Goal: Information Seeking & Learning: Check status

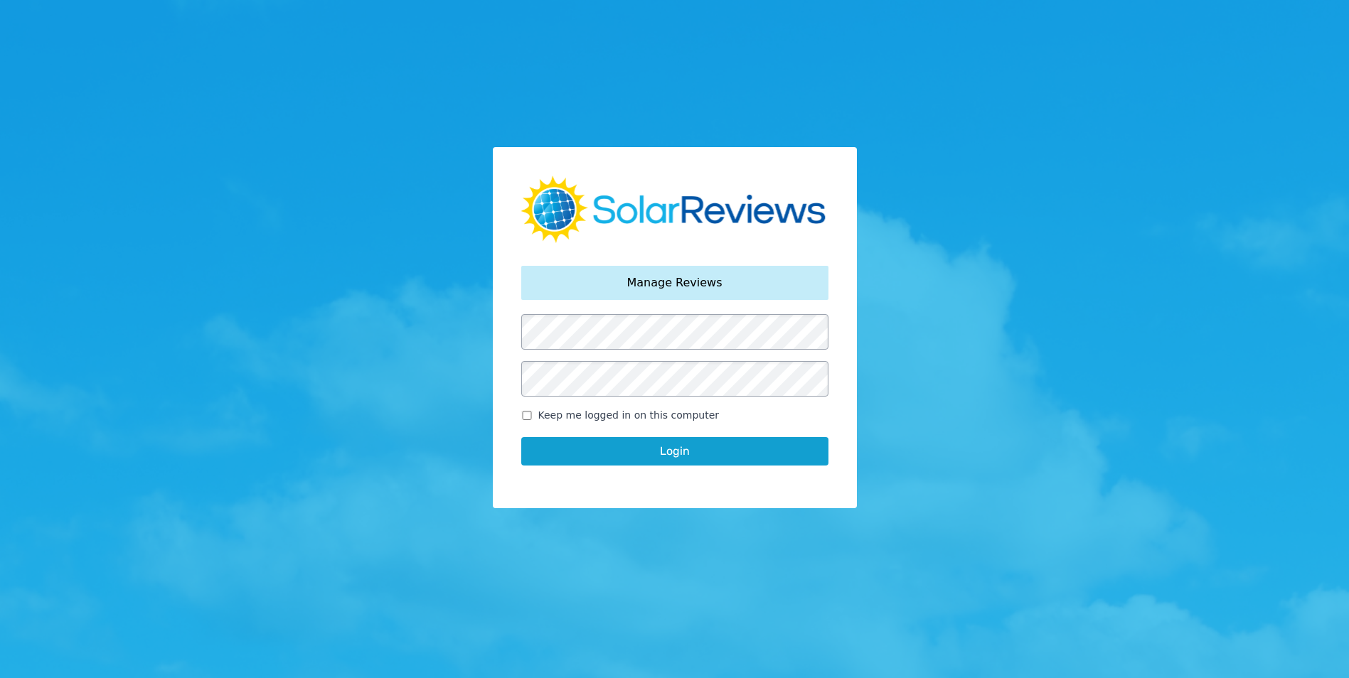
click at [762, 442] on button "Login" at bounding box center [674, 451] width 307 height 28
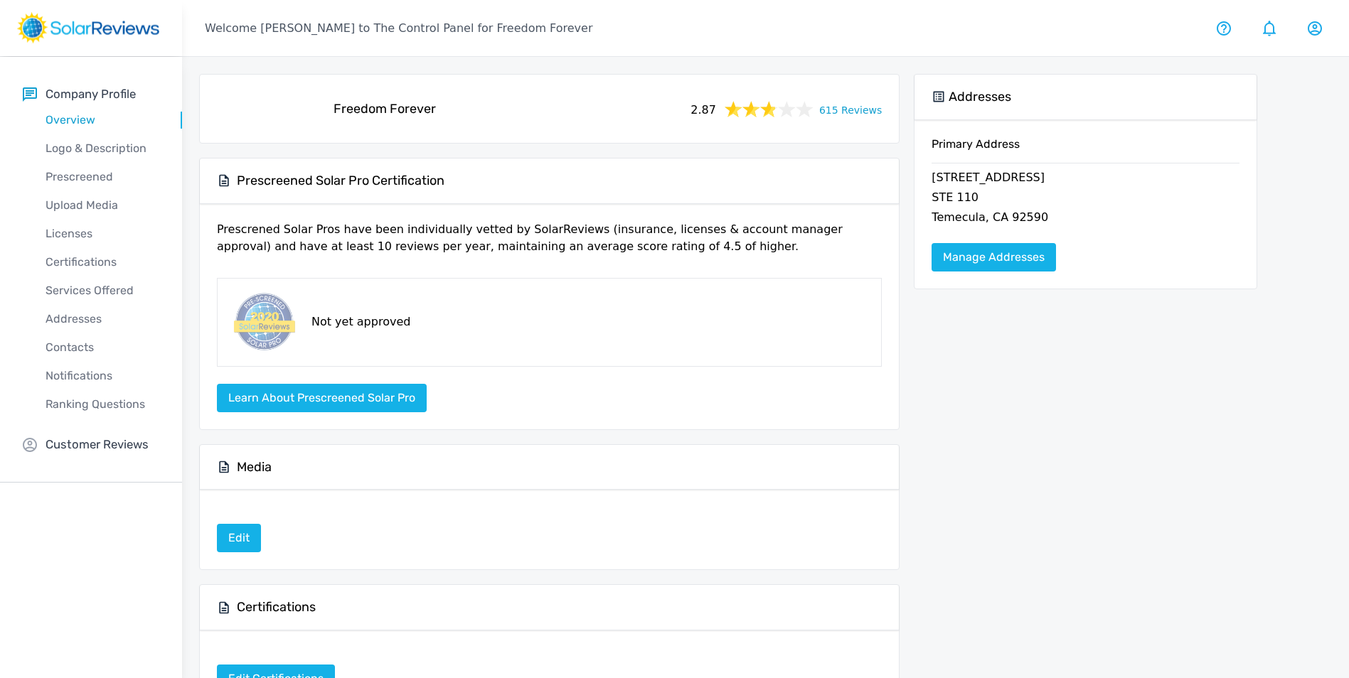
click at [857, 117] on div "2.87 615 Reviews" at bounding box center [785, 109] width 206 height 20
click at [848, 114] on link "615 Reviews" at bounding box center [850, 109] width 63 height 18
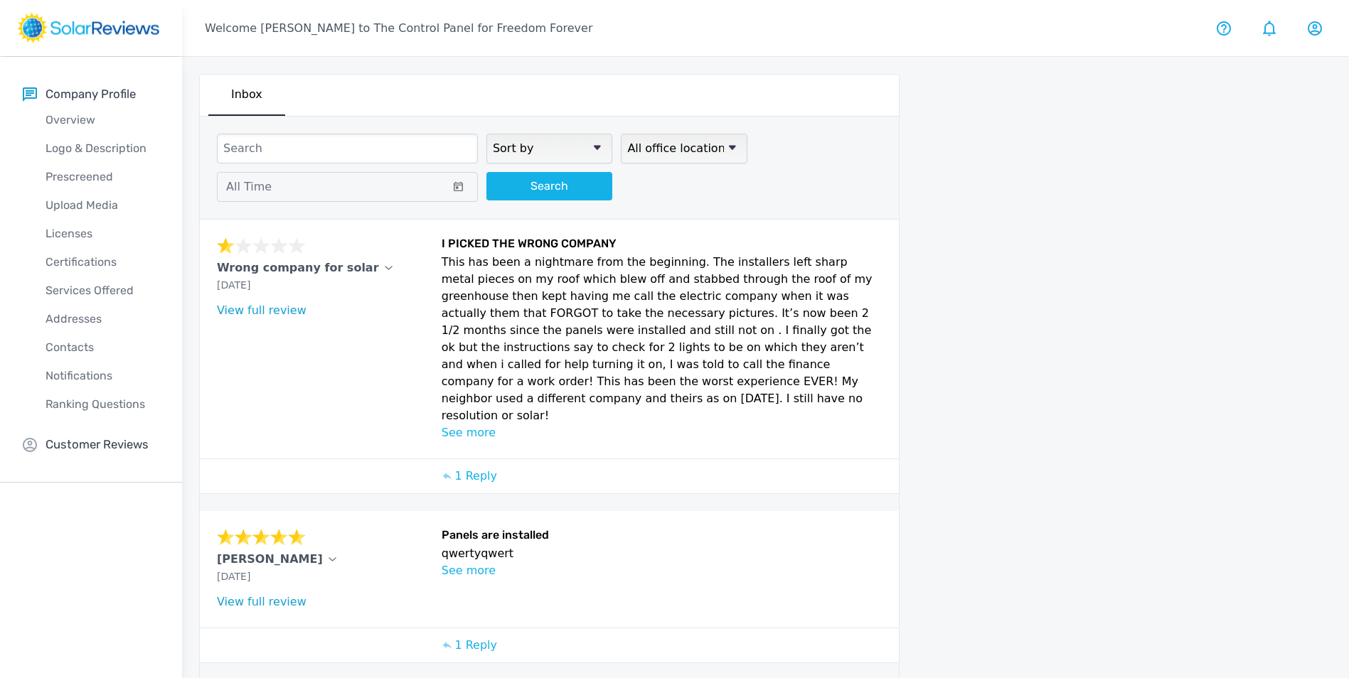
click at [678, 145] on select "All office locations Freedom Forever" at bounding box center [684, 149] width 126 height 30
click at [595, 147] on icon at bounding box center [597, 147] width 7 height 5
click at [595, 147] on select "Sort by newest oldest Rating: highest to lowest Rating: lowest to highest" at bounding box center [549, 149] width 126 height 30
click at [594, 147] on icon at bounding box center [597, 147] width 7 height 5
click at [594, 147] on select "Sort by newest oldest Rating: highest to lowest Rating: lowest to highest" at bounding box center [549, 149] width 126 height 30
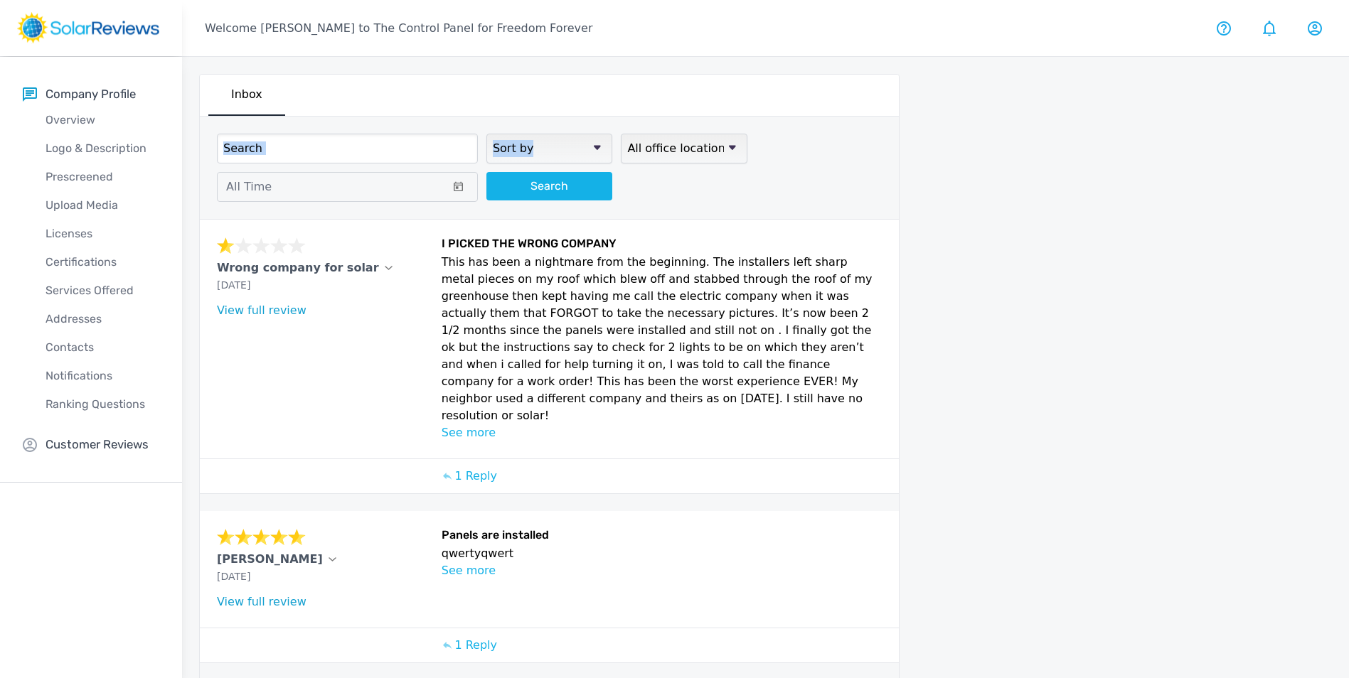
drag, startPoint x: 594, startPoint y: 147, endPoint x: 538, endPoint y: 147, distance: 55.5
click at [538, 147] on select "Sort by newest oldest Rating: highest to lowest Rating: lowest to highest" at bounding box center [549, 149] width 126 height 30
click at [403, 163] on input at bounding box center [347, 149] width 261 height 30
click at [461, 189] on icon at bounding box center [458, 186] width 9 height 10
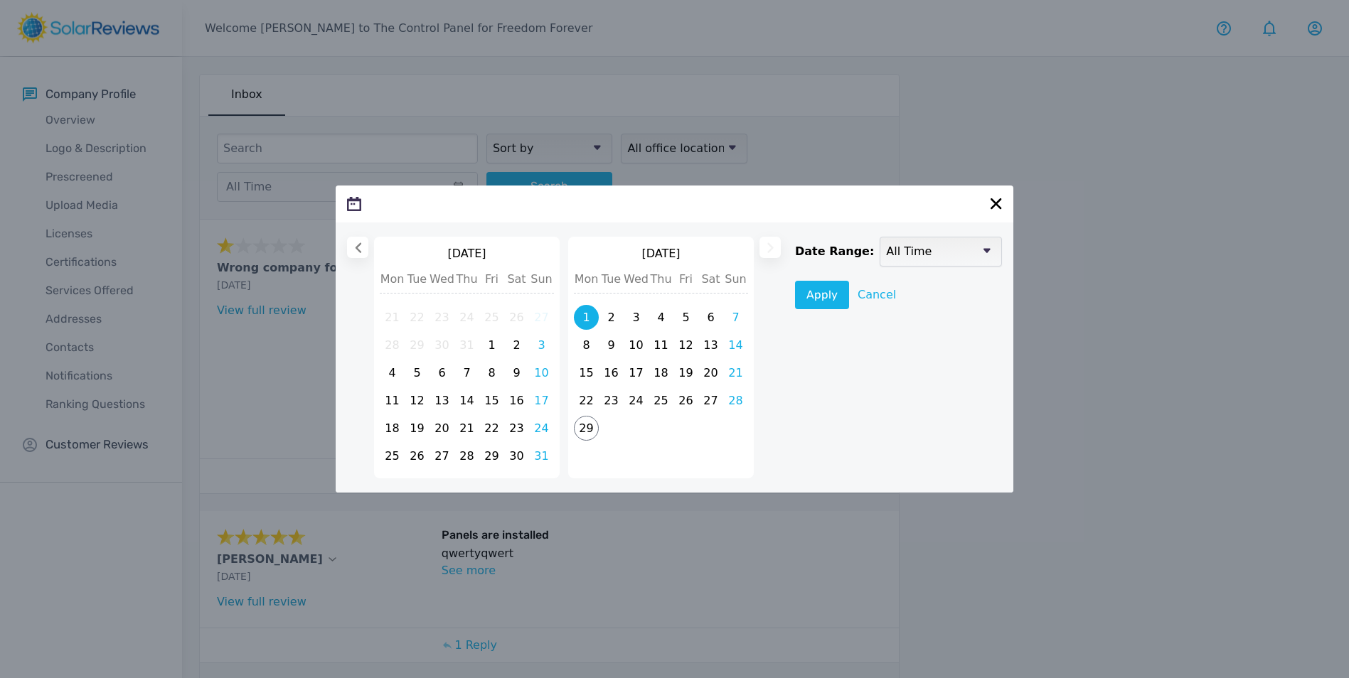
click at [587, 323] on span "1" at bounding box center [586, 317] width 25 height 25
select select
click at [582, 430] on span "29" at bounding box center [586, 429] width 25 height 25
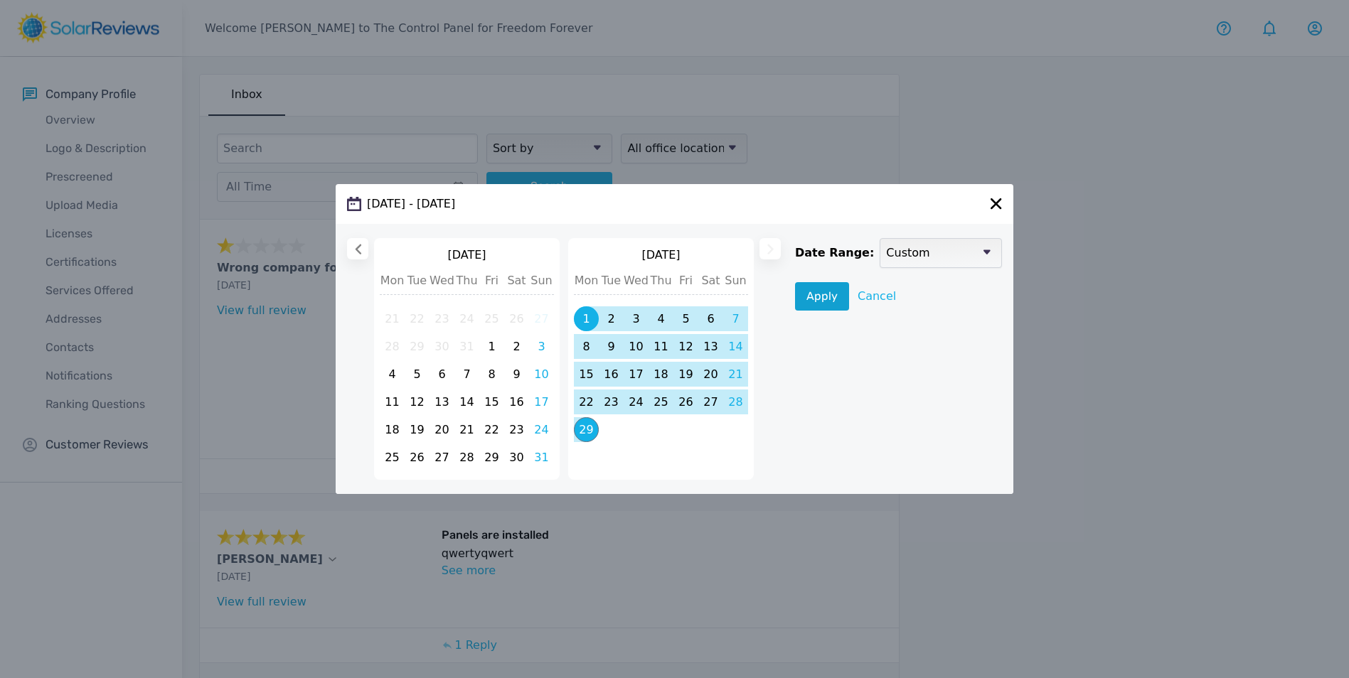
click at [820, 294] on button "Apply" at bounding box center [822, 296] width 54 height 28
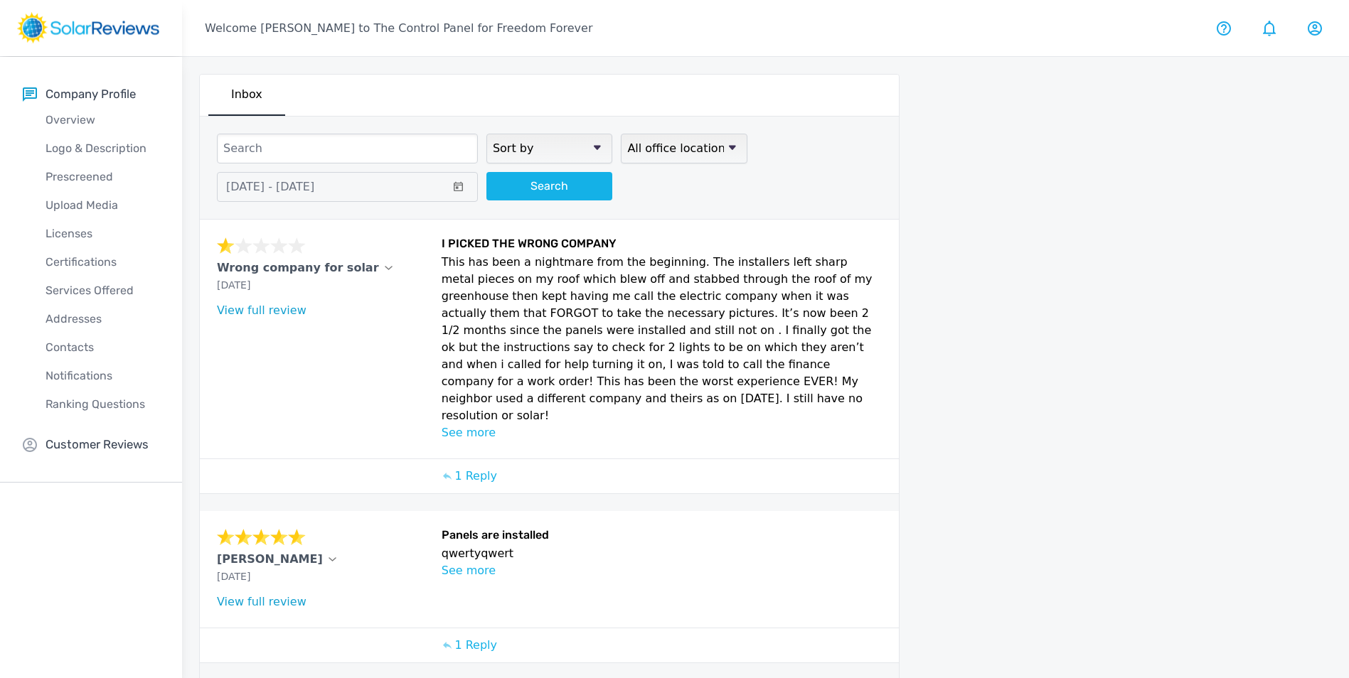
click at [592, 148] on select "Sort by newest oldest Rating: highest to lowest Rating: lowest to highest" at bounding box center [549, 149] width 126 height 30
select select "highest"
click at [486, 134] on select "Sort by newest oldest Rating: highest to lowest Rating: lowest to highest" at bounding box center [549, 149] width 126 height 30
click at [556, 193] on button "Search" at bounding box center [549, 186] width 126 height 28
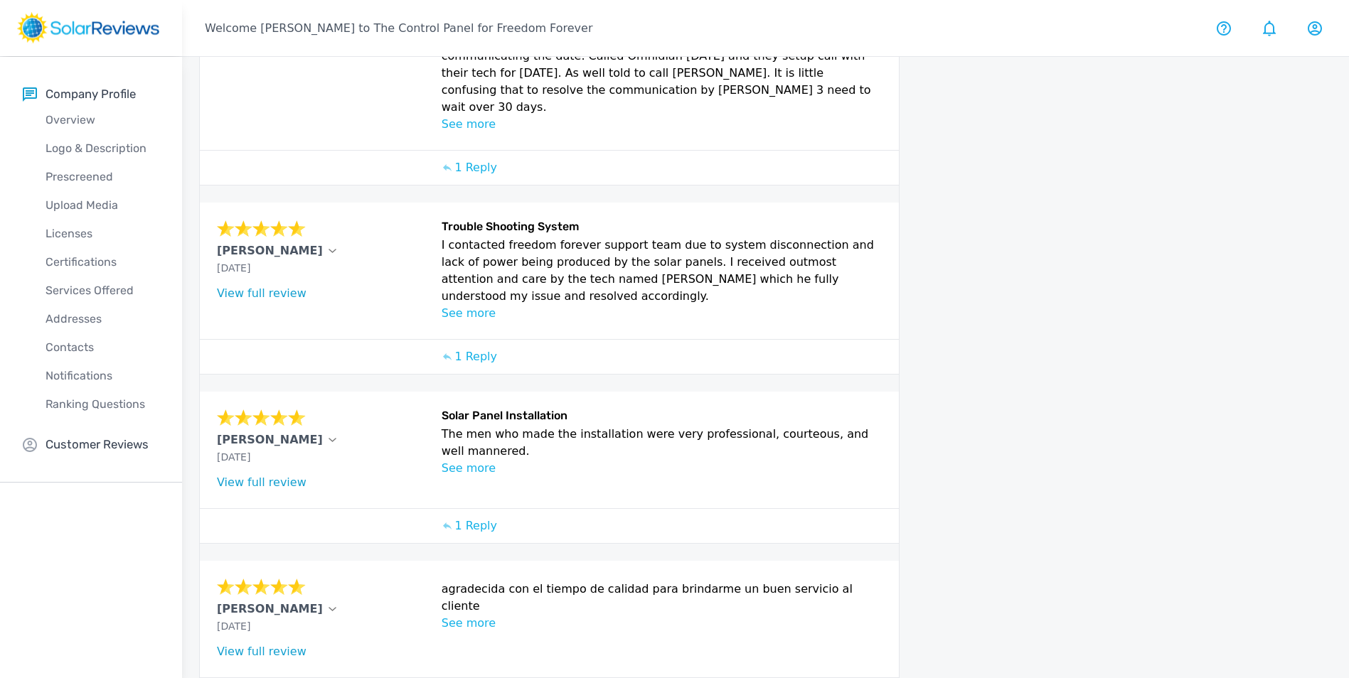
scroll to position [466, 0]
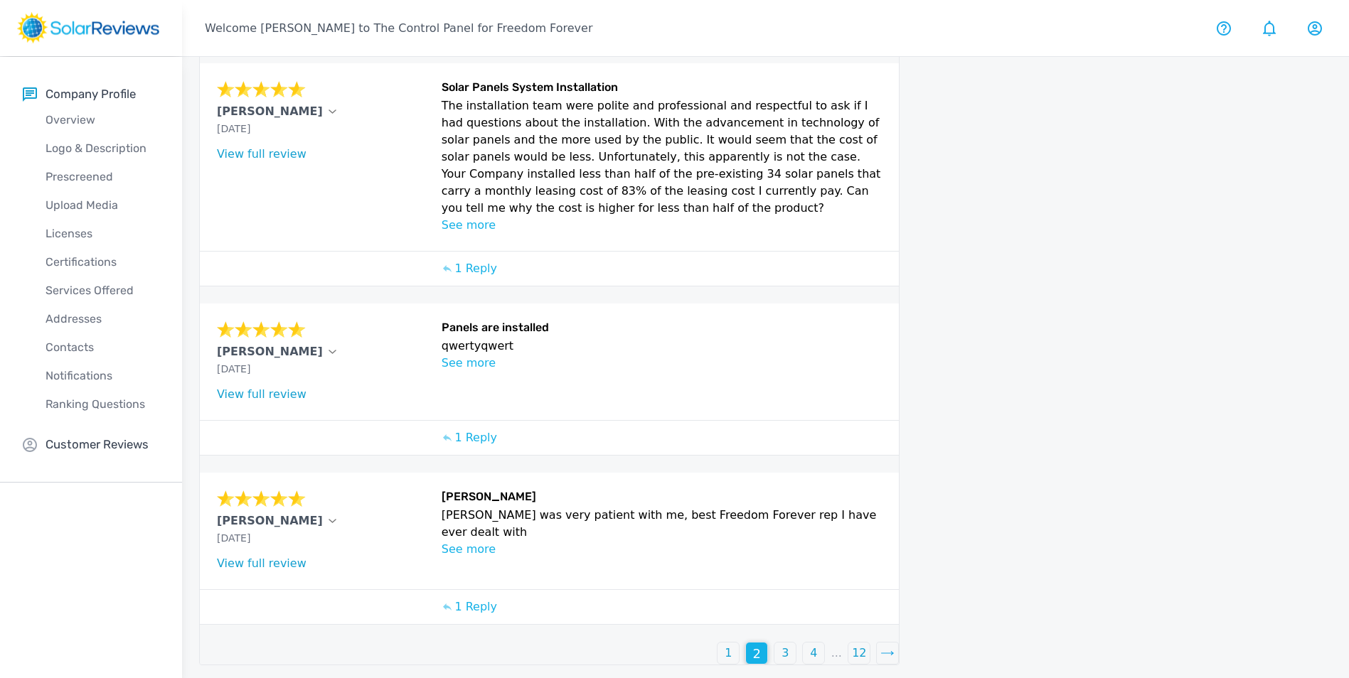
scroll to position [496, 0]
click at [788, 657] on p "3" at bounding box center [785, 652] width 7 height 17
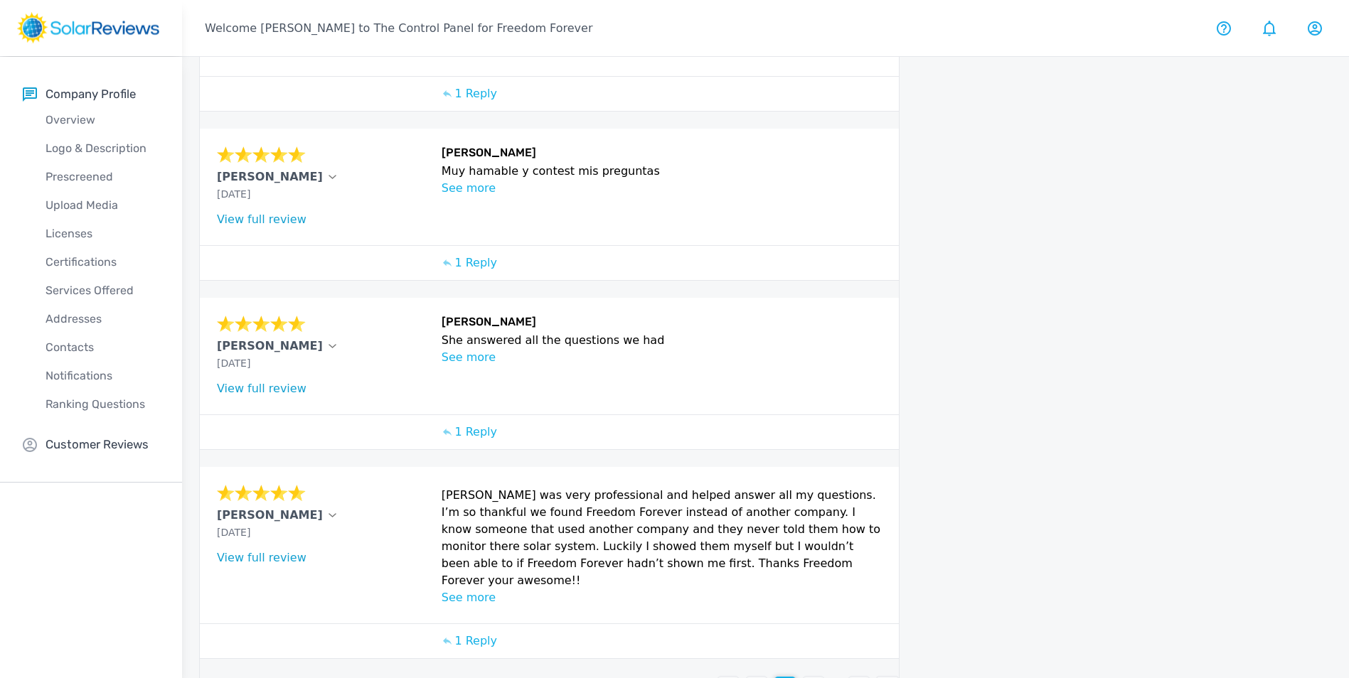
scroll to position [448, 0]
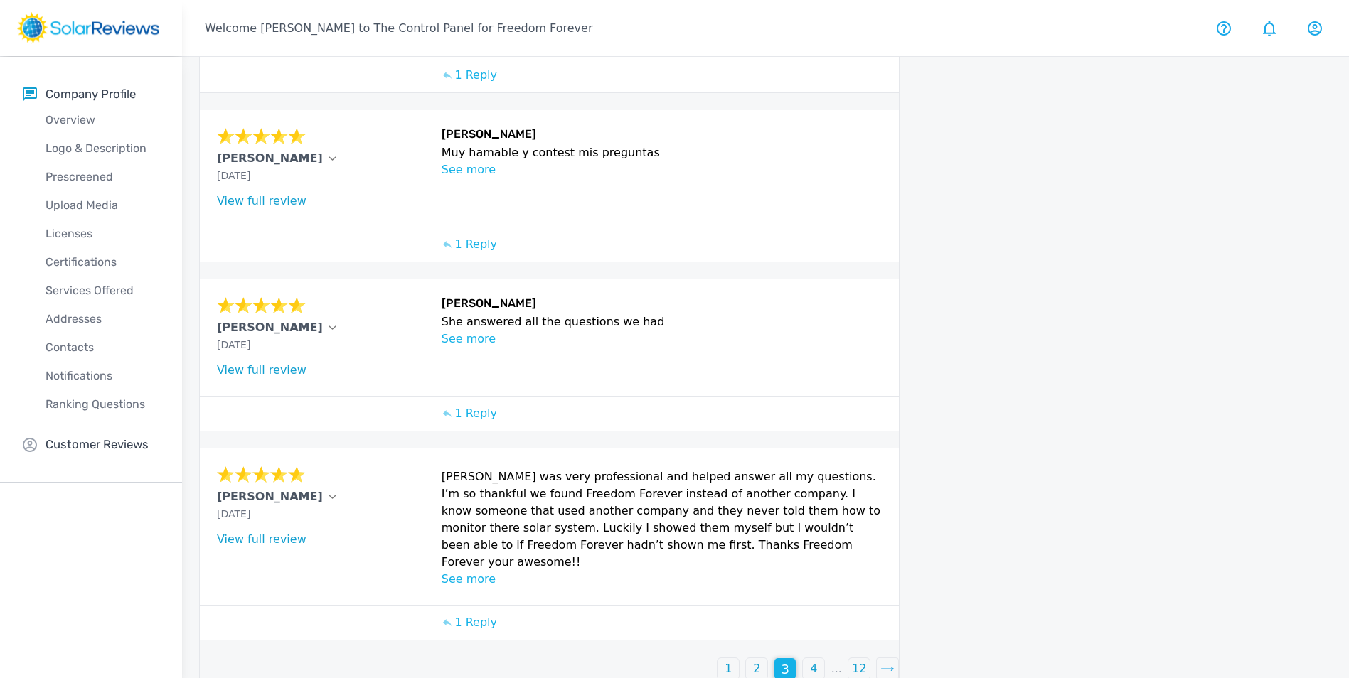
click at [802, 658] on div "1 2 3 4 ... 12" at bounding box center [549, 669] width 699 height 23
click at [809, 659] on div "4" at bounding box center [813, 669] width 21 height 21
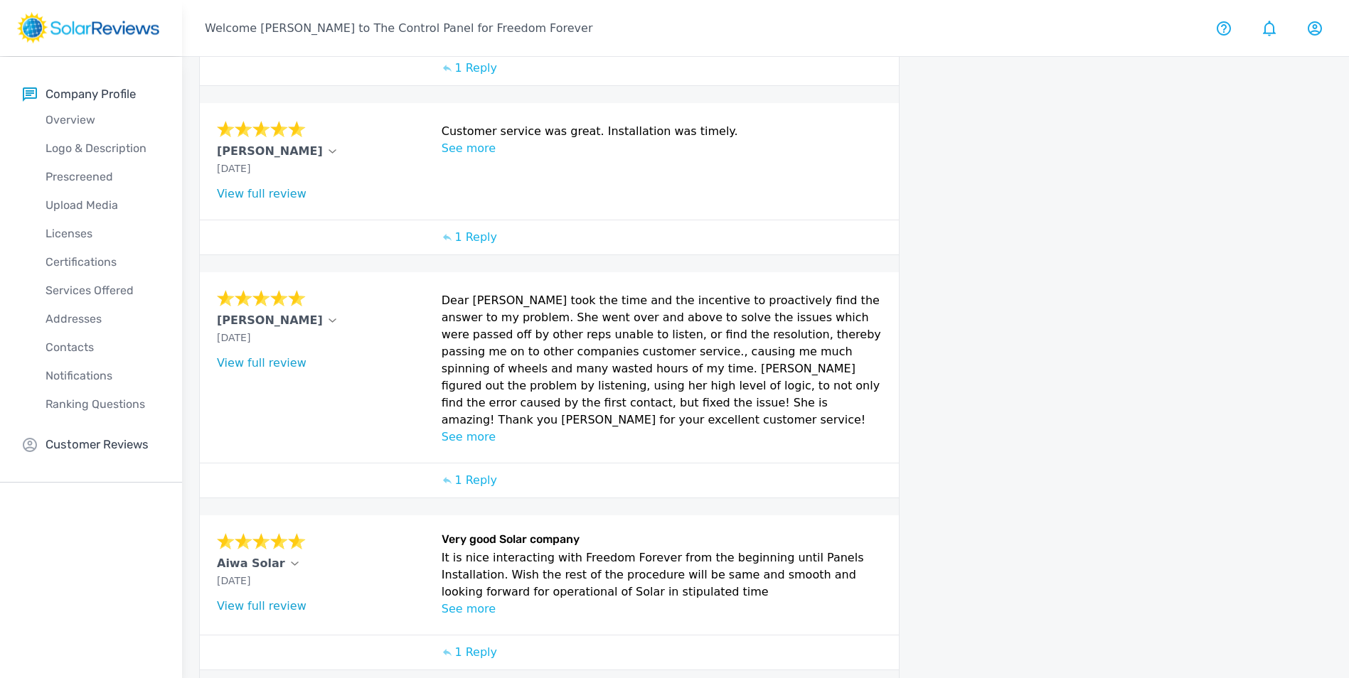
scroll to position [489, 0]
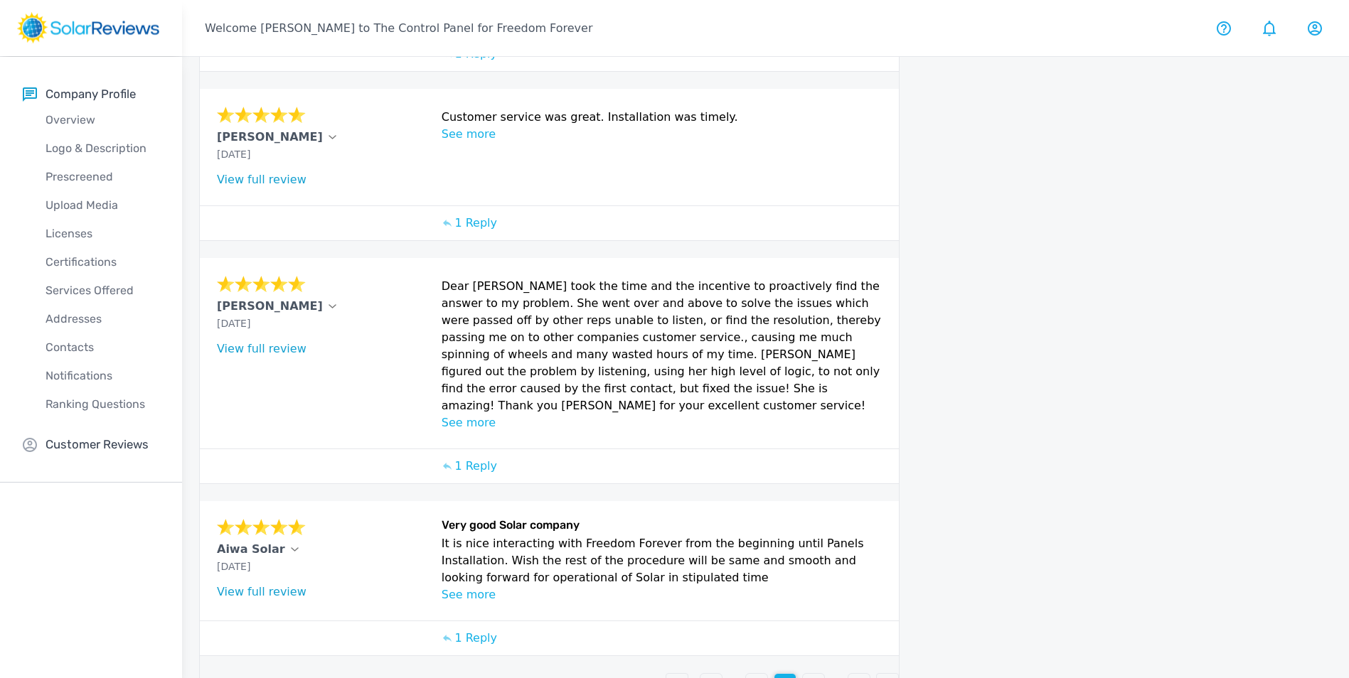
click at [811, 676] on p "5" at bounding box center [813, 684] width 7 height 17
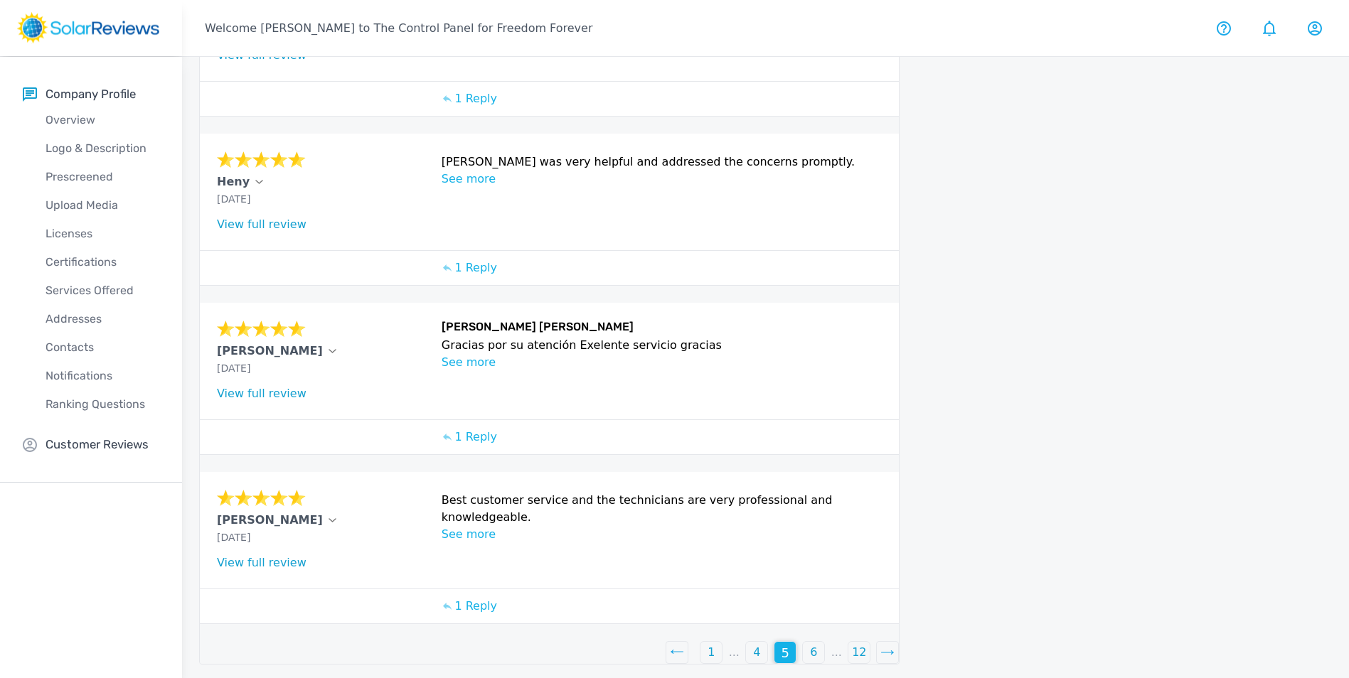
scroll to position [428, 0]
click at [815, 652] on p "6" at bounding box center [813, 652] width 7 height 17
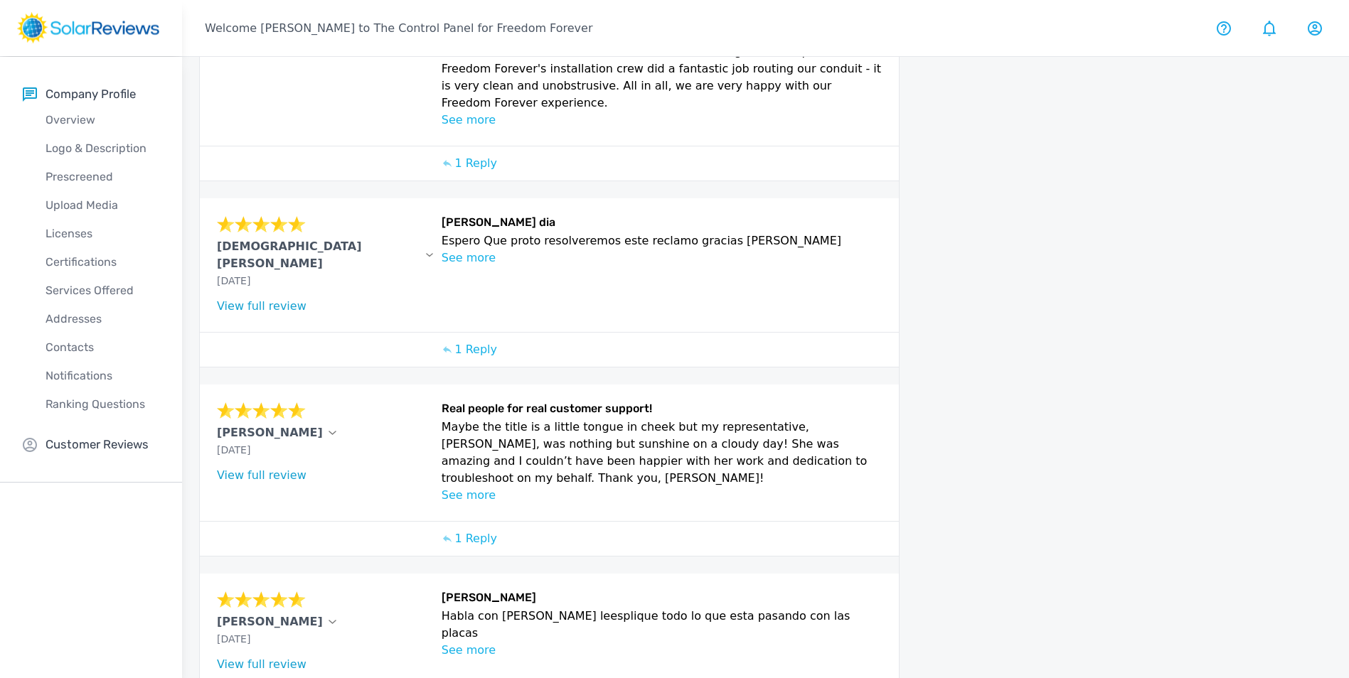
scroll to position [534, 0]
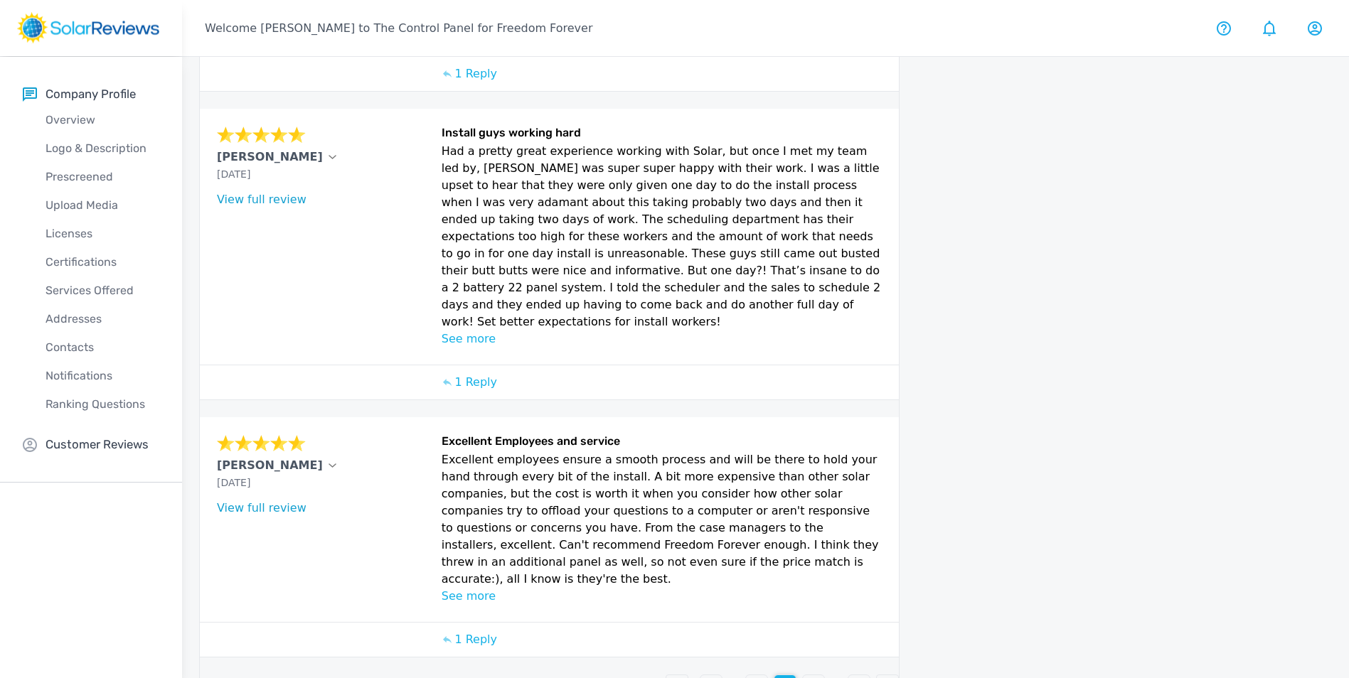
scroll to position [619, 0]
click at [817, 675] on div "8" at bounding box center [813, 685] width 21 height 21
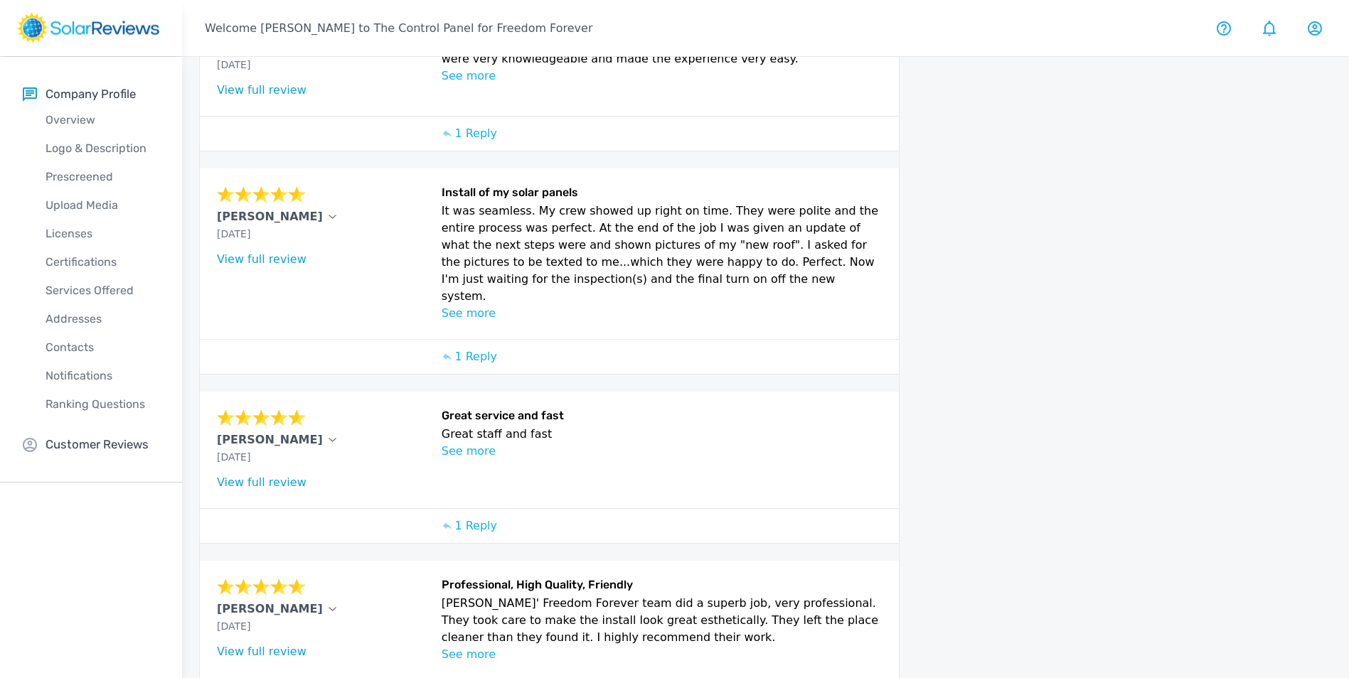
scroll to position [541, 0]
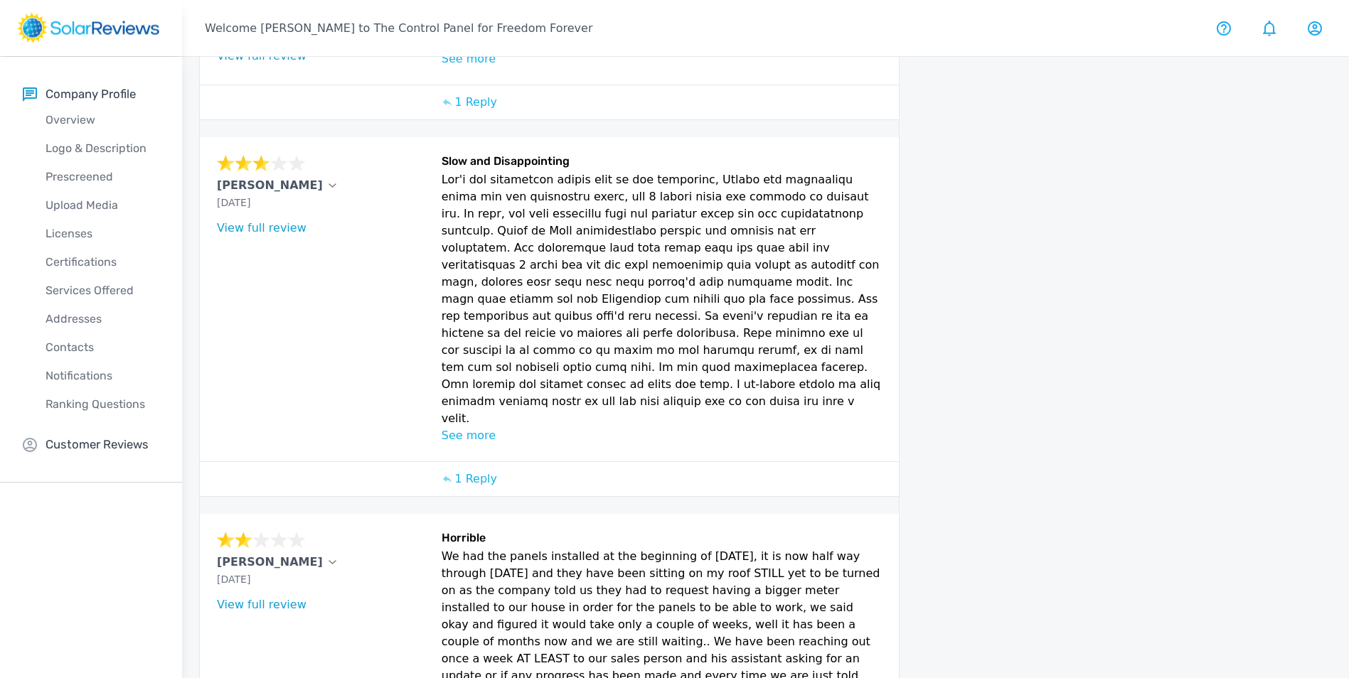
scroll to position [951, 0]
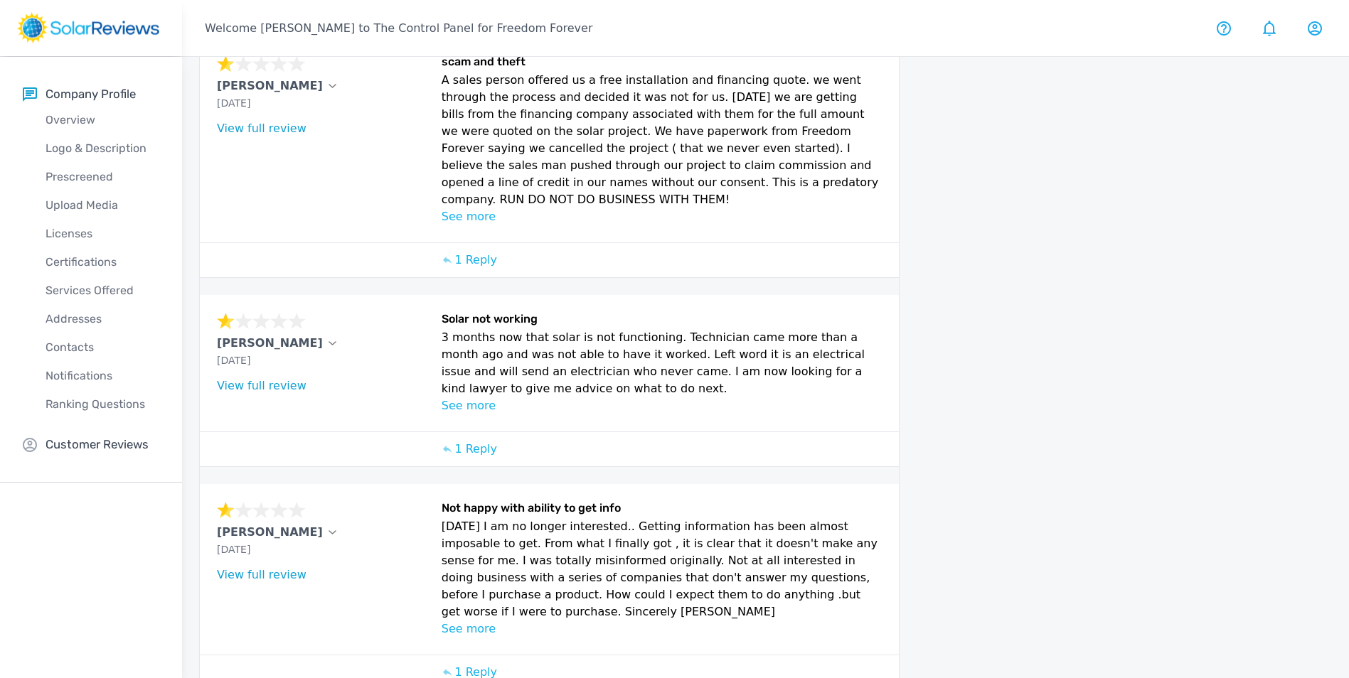
scroll to position [712, 0]
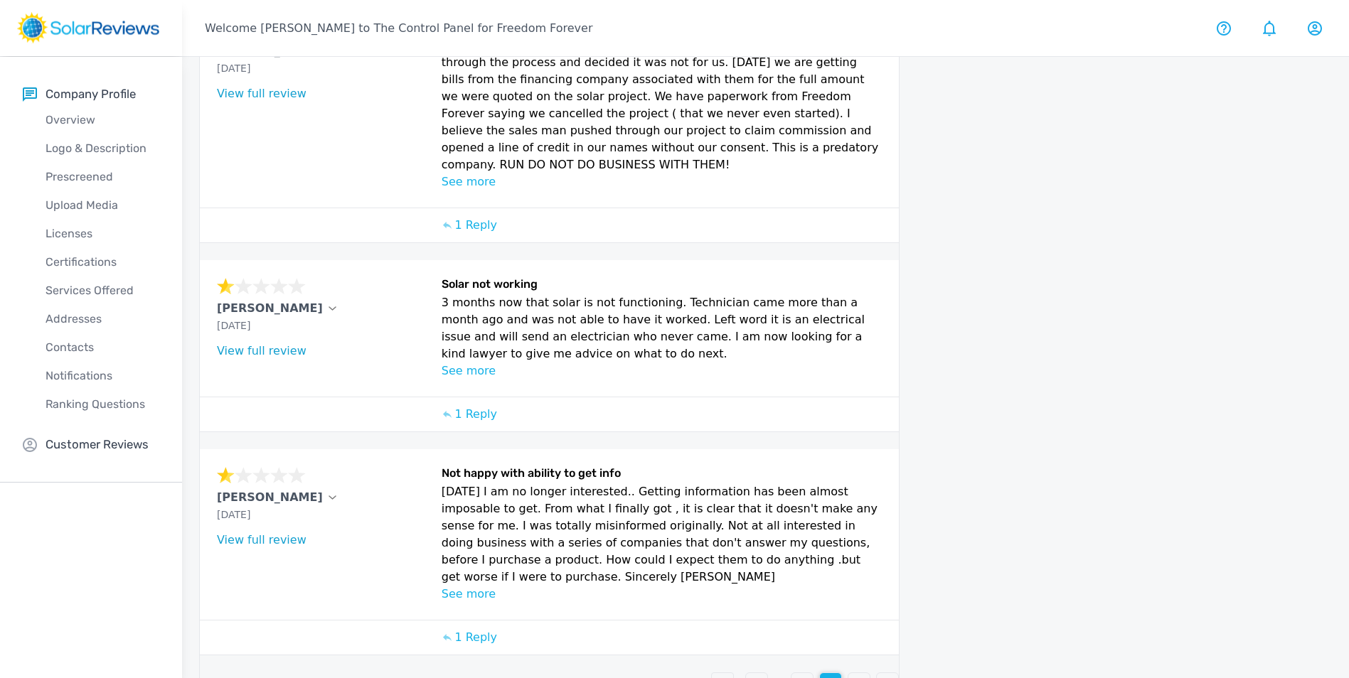
click at [871, 673] on div "11" at bounding box center [859, 684] width 23 height 23
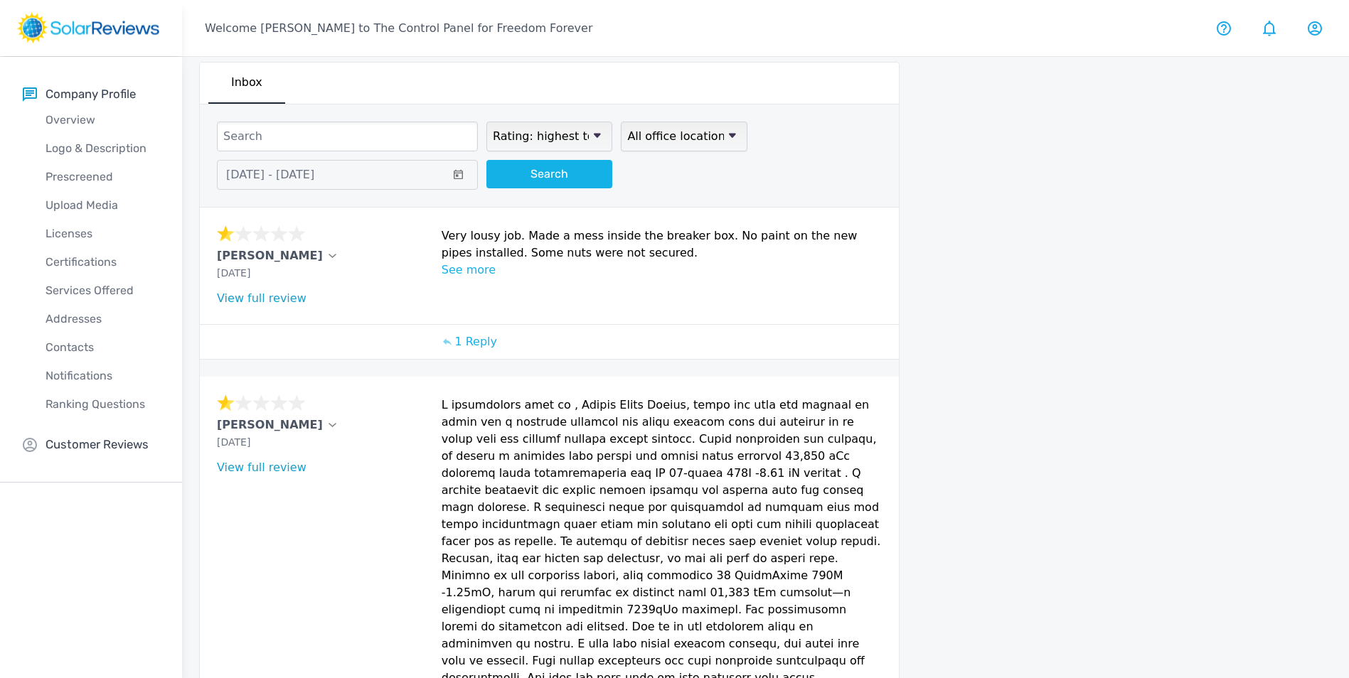
scroll to position [0, 0]
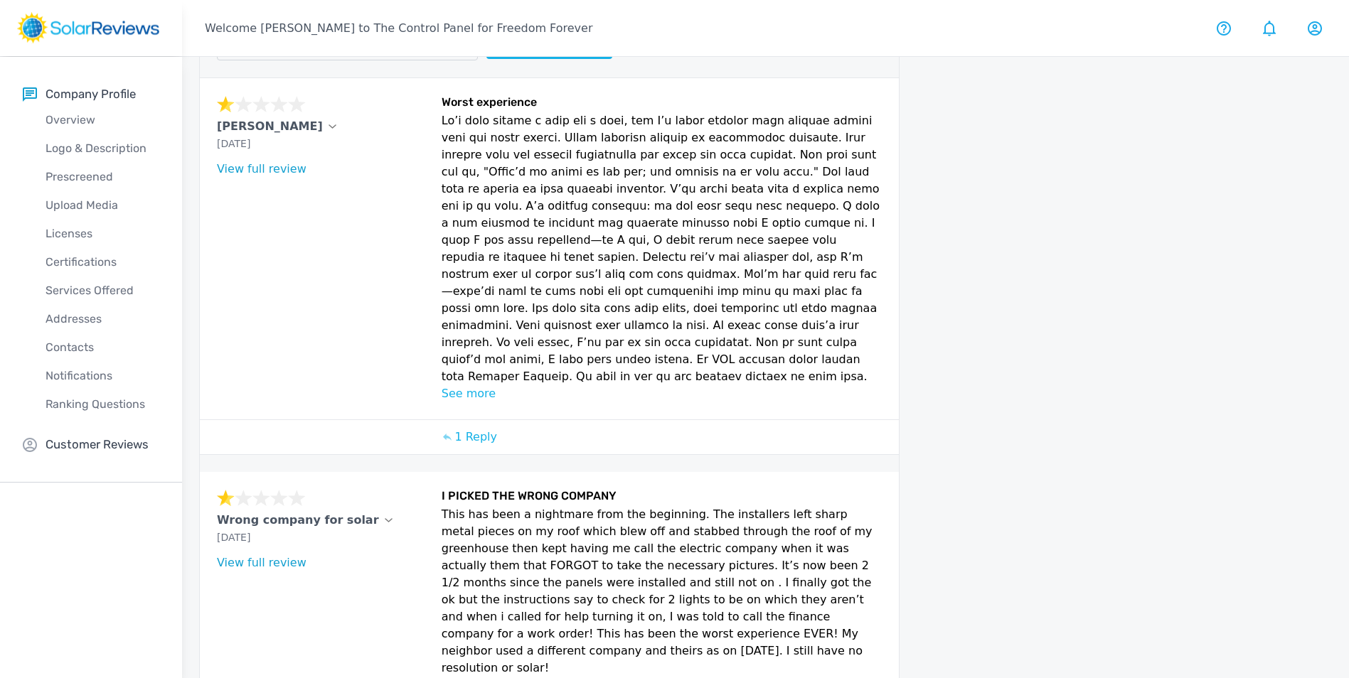
scroll to position [199, 0]
